Goal: Obtain resource: Obtain resource

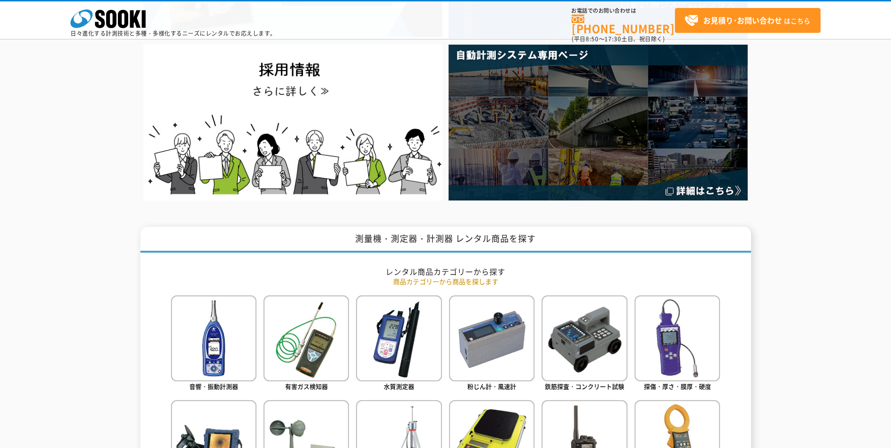
scroll to position [329, 0]
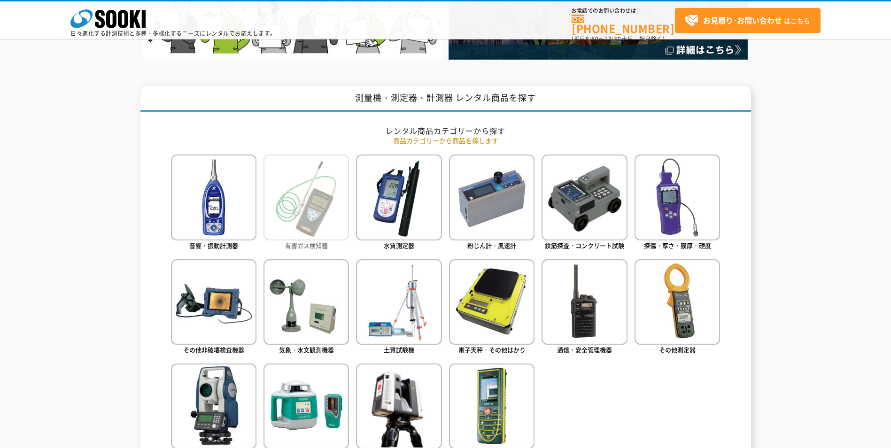
click at [323, 182] on img at bounding box center [305, 196] width 85 height 85
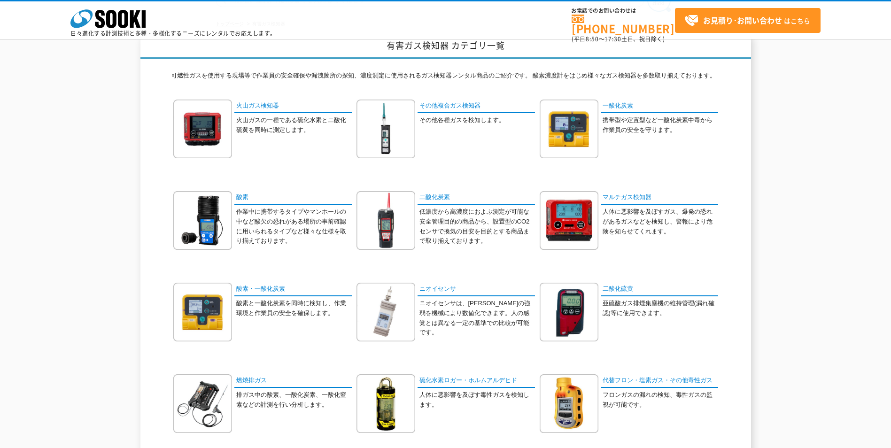
scroll to position [47, 0]
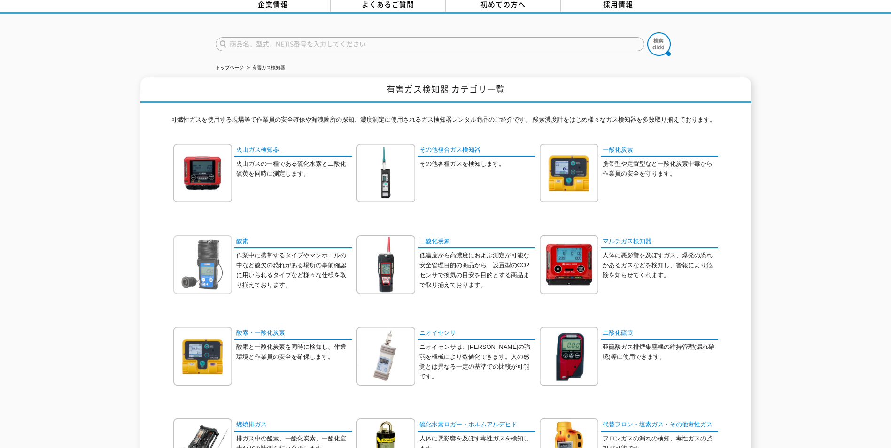
click at [199, 255] on img at bounding box center [202, 264] width 59 height 59
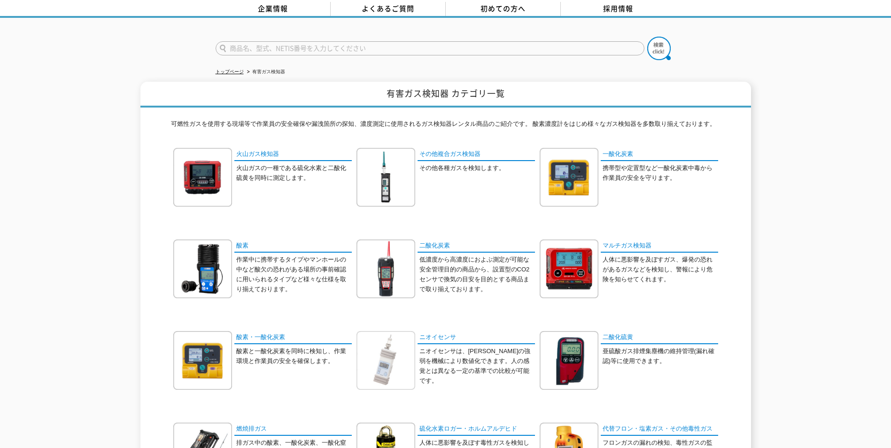
scroll to position [0, 0]
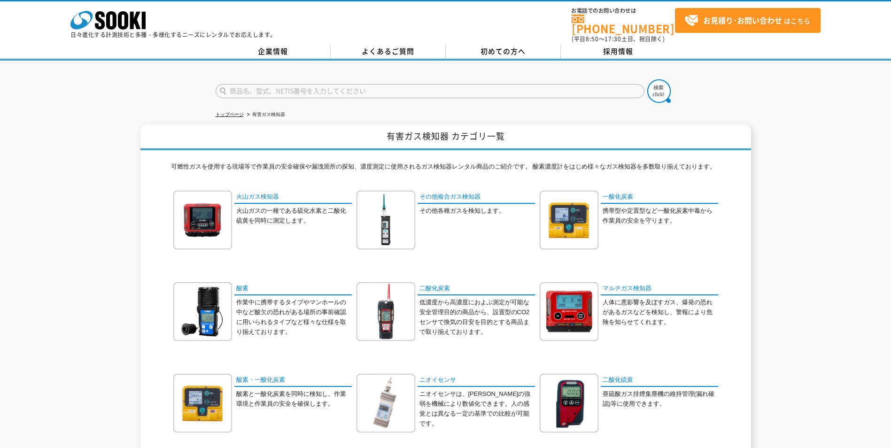
click at [327, 87] on input "text" at bounding box center [430, 91] width 429 height 14
type input "XP-3360"
click at [647, 79] on button at bounding box center [658, 90] width 23 height 23
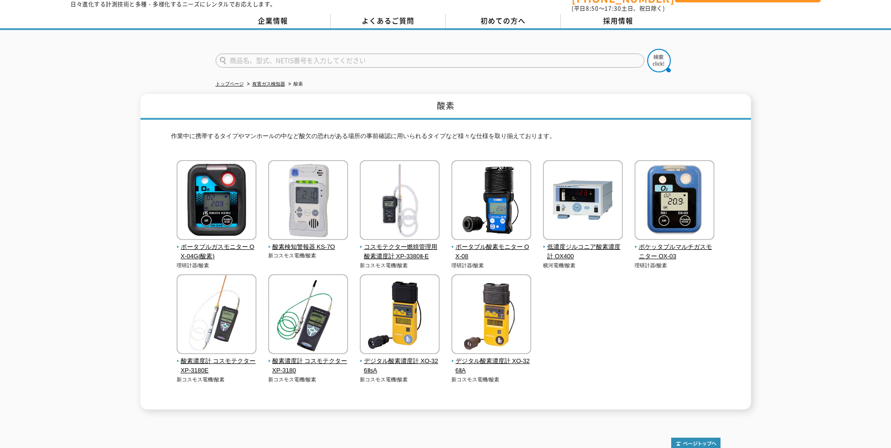
scroll to position [47, 0]
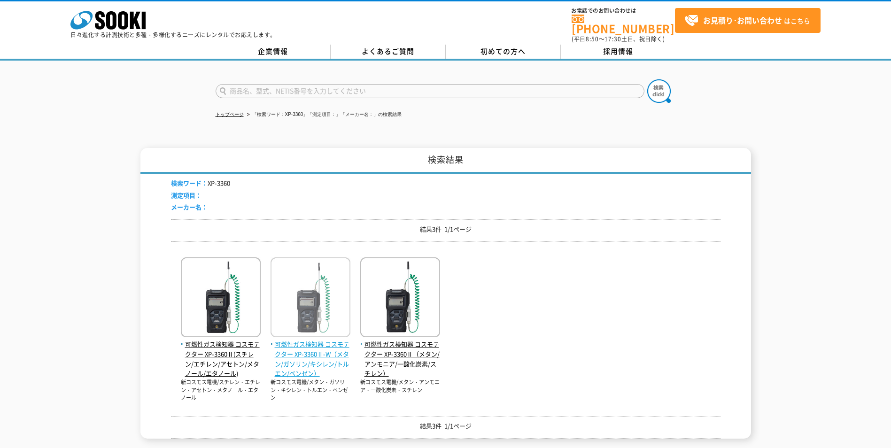
click at [317, 288] on img at bounding box center [310, 298] width 80 height 82
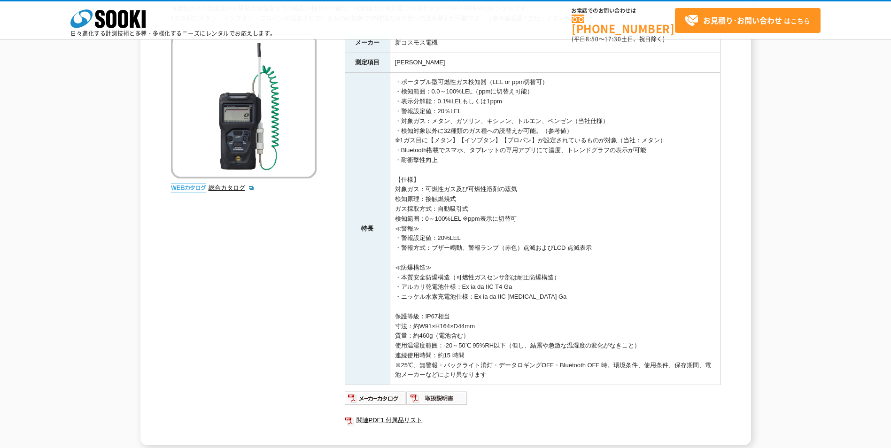
scroll to position [94, 0]
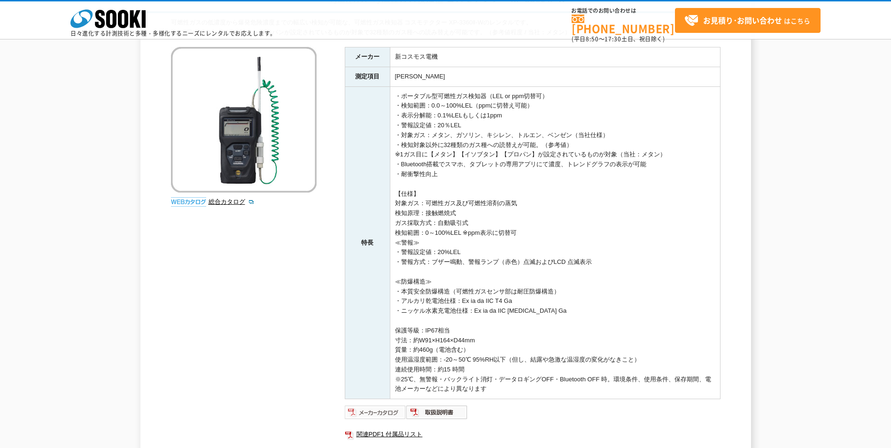
click at [379, 406] on img at bounding box center [376, 412] width 62 height 15
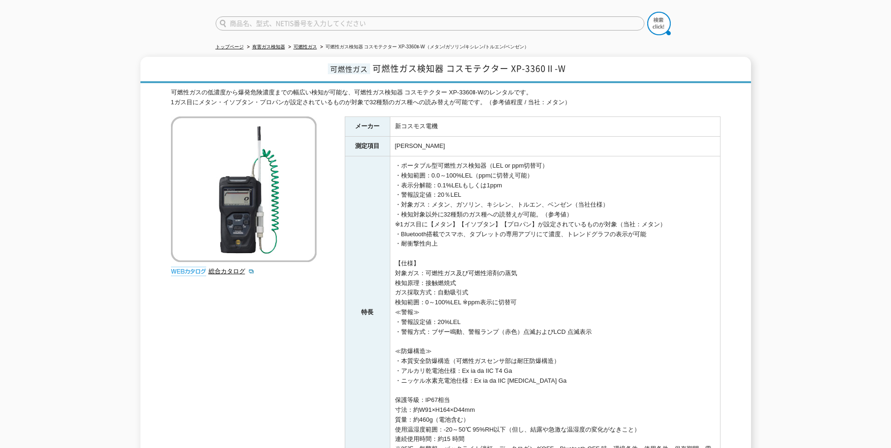
scroll to position [51, 0]
